Goal: Check status: Check status

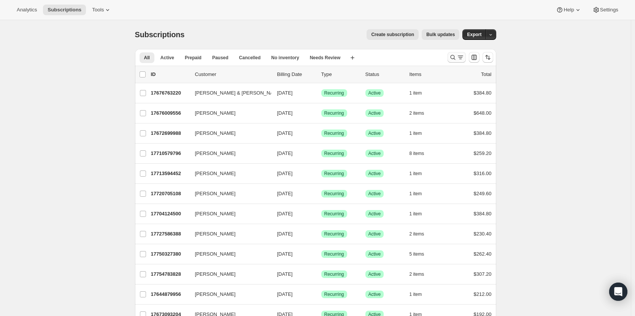
click at [456, 55] on icon "Search and filter results" at bounding box center [453, 58] width 8 height 8
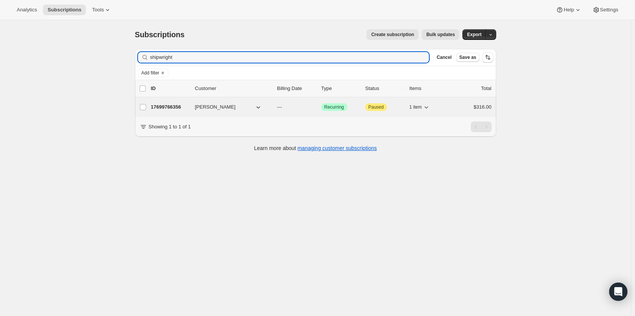
type input "shipwright"
click at [168, 106] on p "17699766356" at bounding box center [170, 107] width 38 height 8
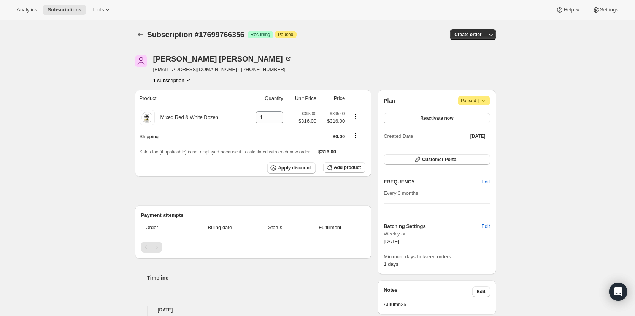
drag, startPoint x: 591, startPoint y: 208, endPoint x: 555, endPoint y: 202, distance: 36.9
click at [588, 207] on div "Subscription #17699766356. This page is ready Subscription #17699766356 Success…" at bounding box center [315, 285] width 631 height 530
click at [284, 59] on icon at bounding box center [288, 59] width 8 height 8
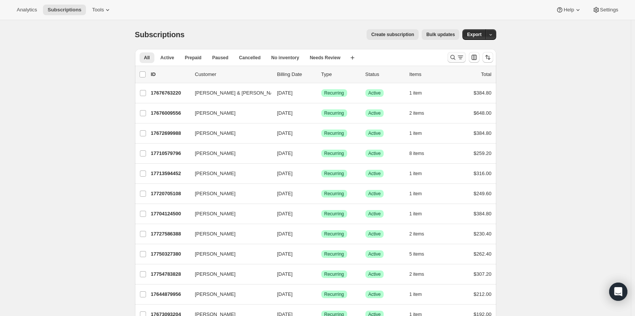
click at [453, 52] on button "Search and filter results" at bounding box center [456, 57] width 18 height 11
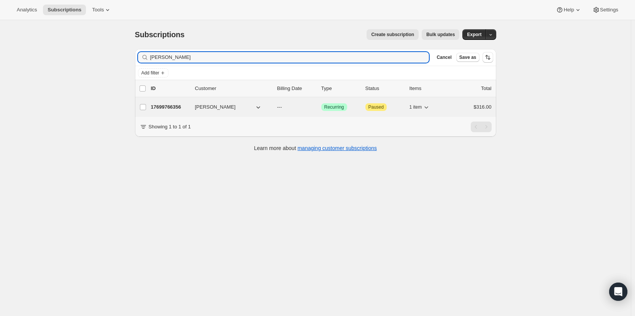
type input "karl johnson"
click at [172, 104] on p "17699766356" at bounding box center [170, 107] width 38 height 8
